Goal: Task Accomplishment & Management: Use online tool/utility

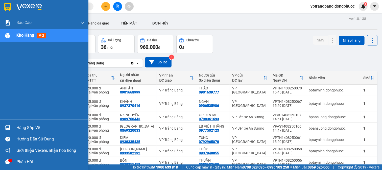
scroll to position [59, 0]
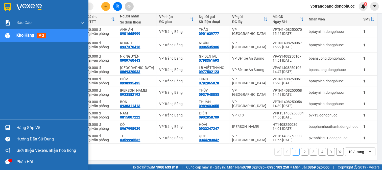
click at [7, 130] on img at bounding box center [7, 127] width 5 height 5
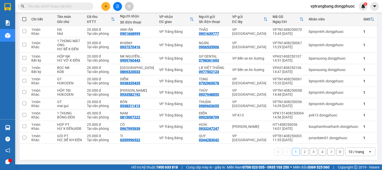
click at [246, 162] on section "Kết quả tìm kiếm ( 0 ) Bộ lọc Thuộc VP này No Data vptrangbang.dongphuoc 1 Báo …" at bounding box center [191, 85] width 382 height 170
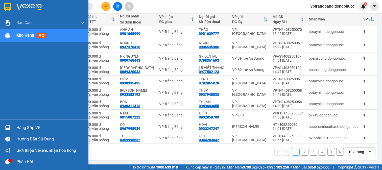
click at [38, 125] on div "Hàng sắp về" at bounding box center [50, 128] width 68 height 8
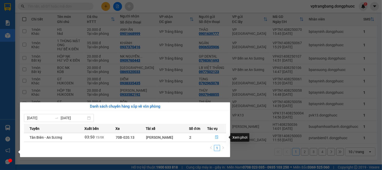
click at [217, 135] on button "button" at bounding box center [216, 137] width 19 height 8
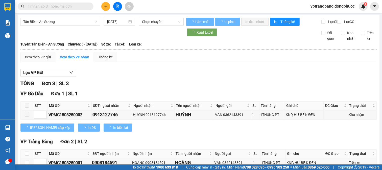
type input "[DATE]"
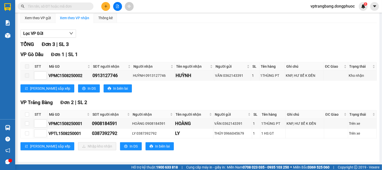
scroll to position [44, 0]
click at [28, 123] on input "checkbox" at bounding box center [27, 123] width 4 height 4
checkbox input "true"
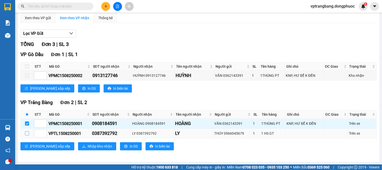
click at [27, 132] on input "checkbox" at bounding box center [27, 133] width 4 height 4
checkbox input "true"
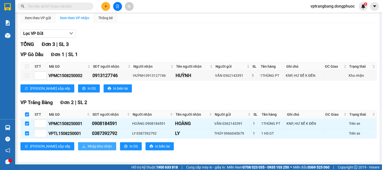
click at [88, 148] on span "Nhập kho nhận" at bounding box center [100, 146] width 24 height 6
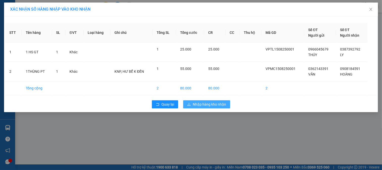
click at [212, 101] on span "Nhập hàng kho nhận" at bounding box center [209, 104] width 33 height 6
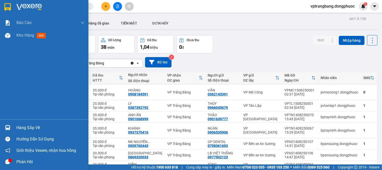
click at [3, 124] on div at bounding box center [7, 127] width 9 height 9
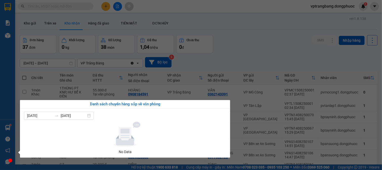
click at [219, 41] on section "Kết quả tìm kiếm ( 0 ) Bộ lọc Thuộc VP này No Data vptrangbang.dongphuoc 1 Báo …" at bounding box center [191, 85] width 382 height 170
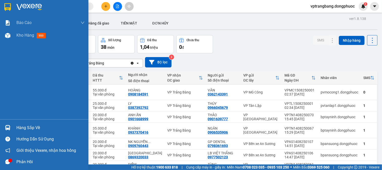
click at [17, 128] on div "Hàng sắp về" at bounding box center [50, 128] width 68 height 8
